Goal: Entertainment & Leisure: Consume media (video, audio)

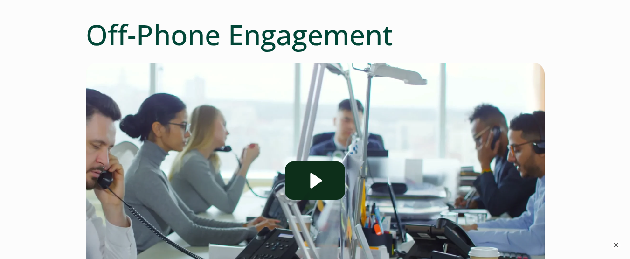
scroll to position [140, 0]
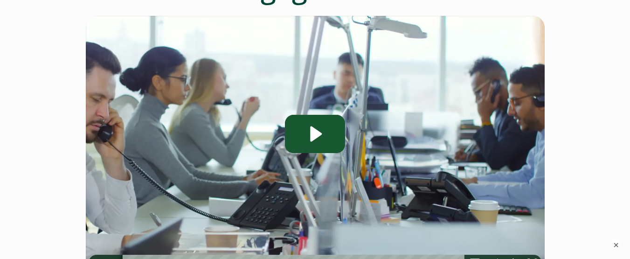
click at [304, 141] on icon "Play Video: Off-Phone Engagement - Solution Overview" at bounding box center [315, 134] width 60 height 38
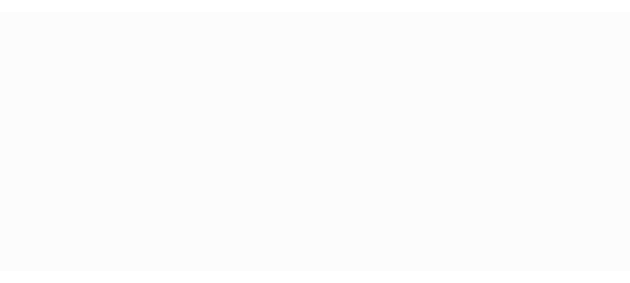
scroll to position [159, 0]
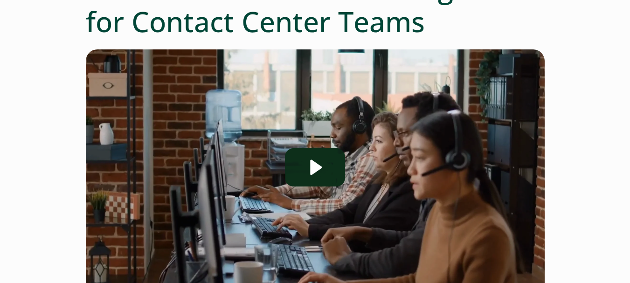
scroll to position [186, 0]
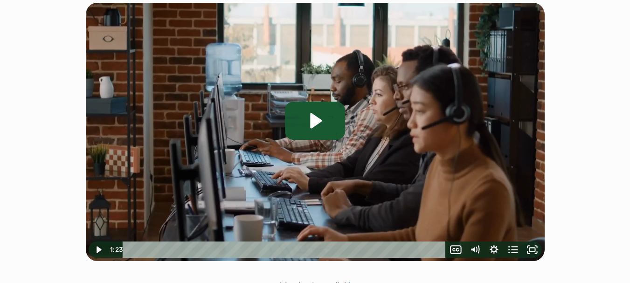
click at [304, 120] on icon "Play Video: Schedule Adherence Management" at bounding box center [315, 121] width 60 height 38
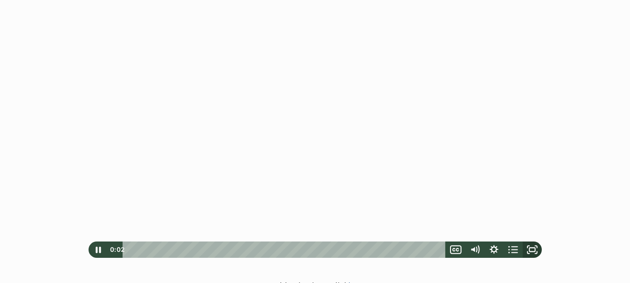
click at [534, 252] on rect "Fullscreen" at bounding box center [532, 250] width 6 height 4
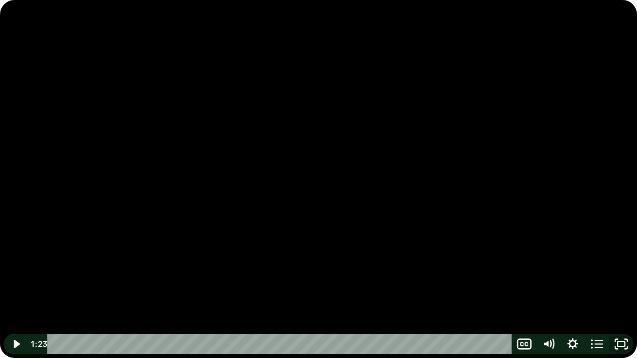
click at [619, 283] on icon "Unfullscreen" at bounding box center [621, 344] width 24 height 21
